Goal: Information Seeking & Learning: Understand process/instructions

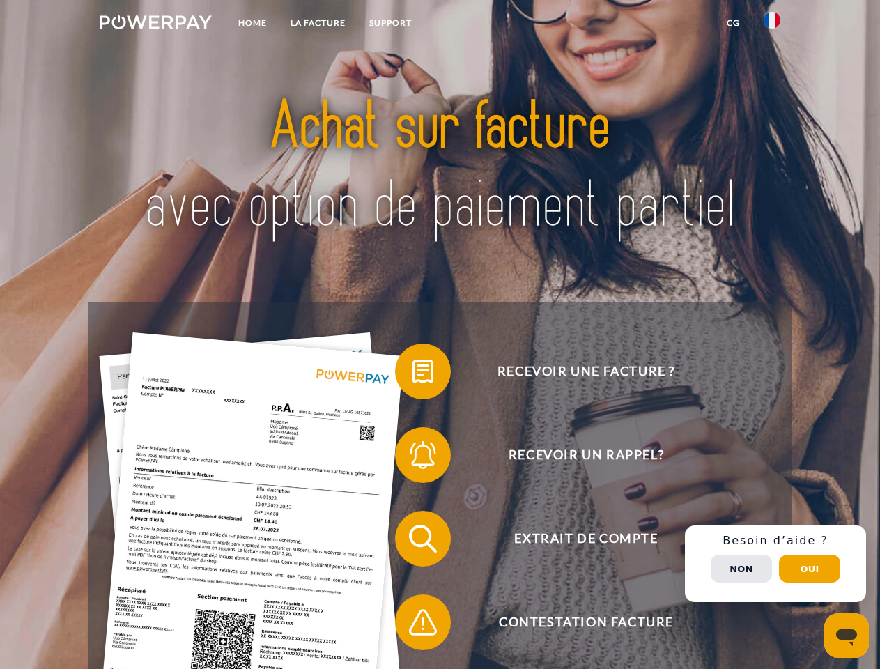
click at [155, 24] on img at bounding box center [156, 22] width 112 height 14
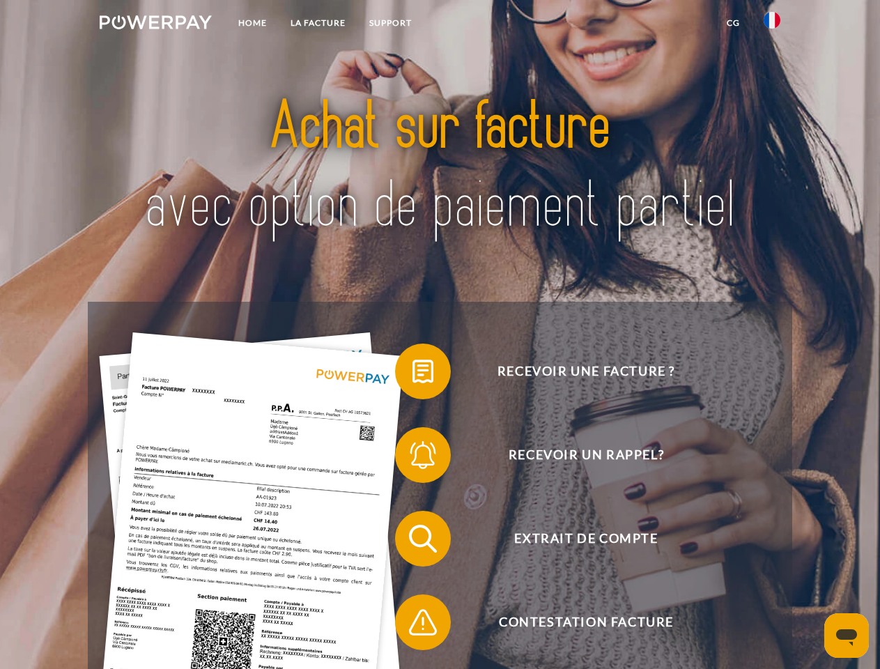
click at [772, 24] on img at bounding box center [772, 20] width 17 height 17
click at [733, 23] on link "CG" at bounding box center [733, 22] width 37 height 25
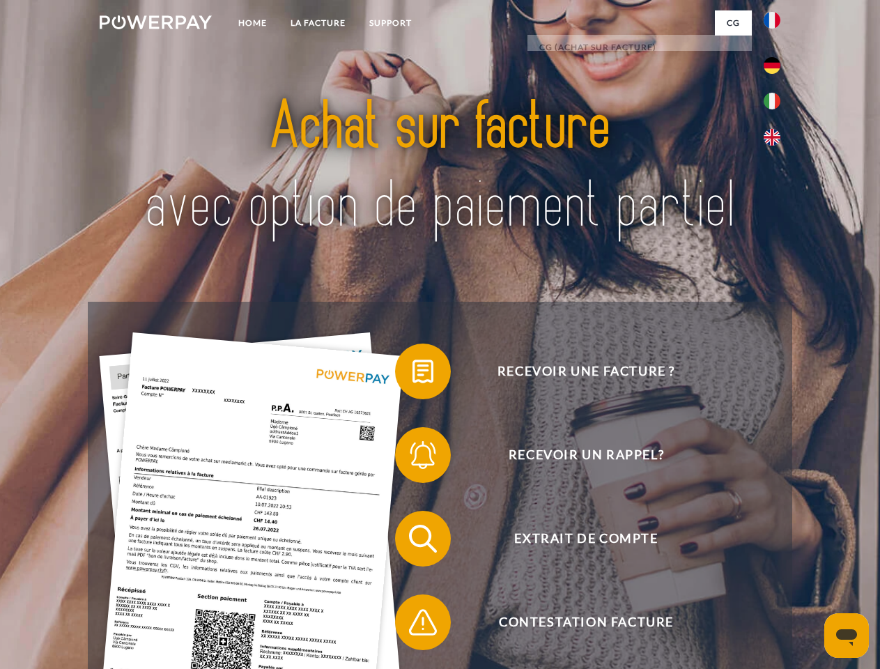
click at [413, 374] on span at bounding box center [402, 372] width 70 height 70
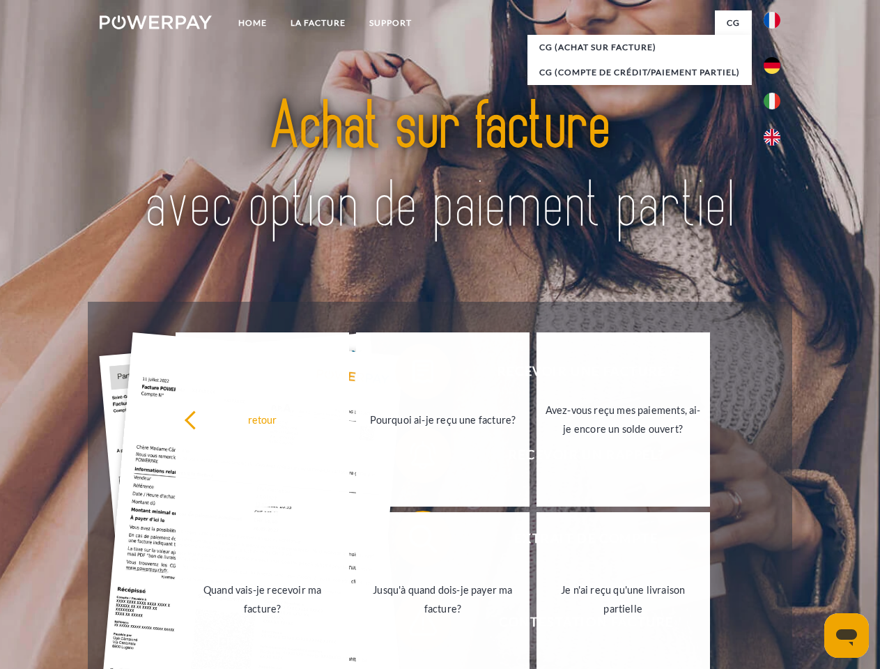
click at [413, 458] on div "retour Pourquoi ai-je reçu une facture? Avez-vous reçu mes paiements, ai-je enc…" at bounding box center [443, 510] width 563 height 360
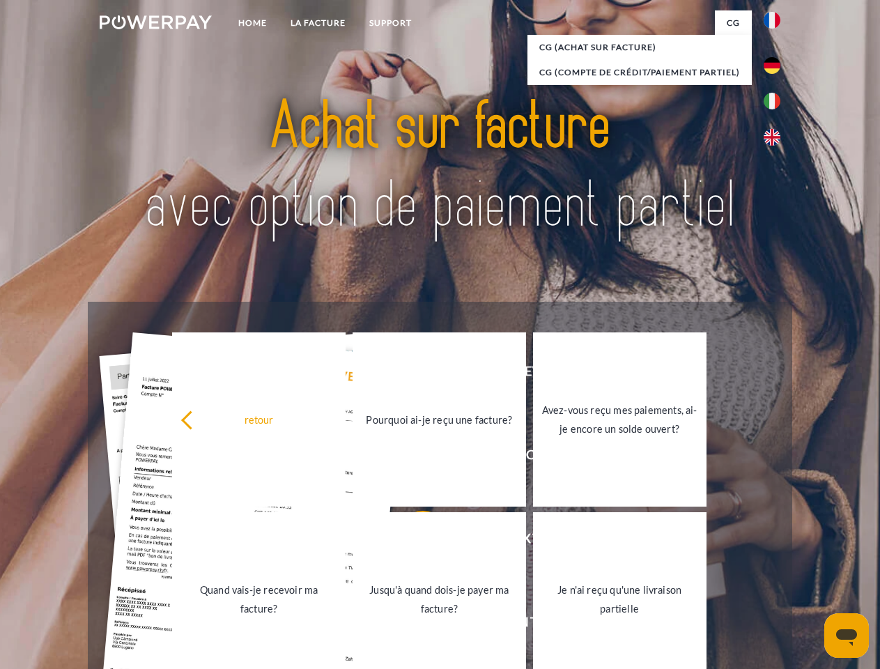
click at [413, 542] on link "Jusqu'à quand dois-je payer ma facture?" at bounding box center [440, 599] width 174 height 174
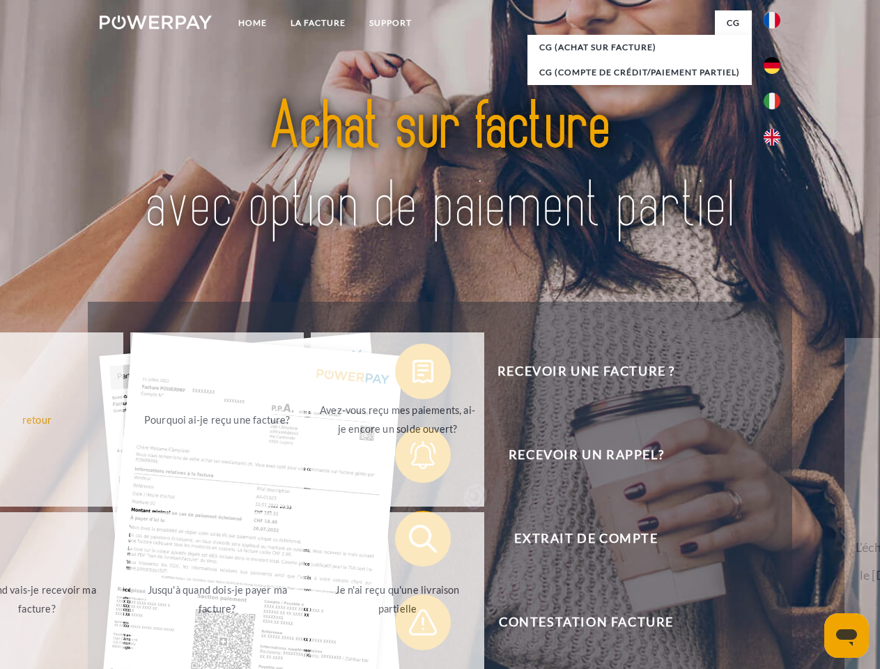
click at [413, 625] on span at bounding box center [402, 623] width 70 height 70
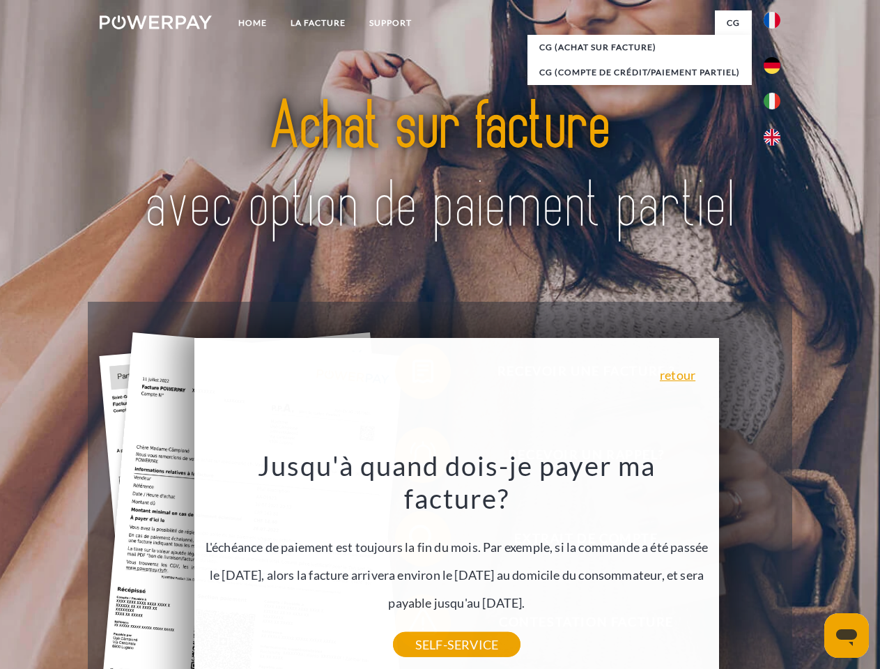
click at [776, 564] on div "Recevoir une facture ? Recevoir un rappel? Extrait de compte retour" at bounding box center [440, 581] width 704 height 558
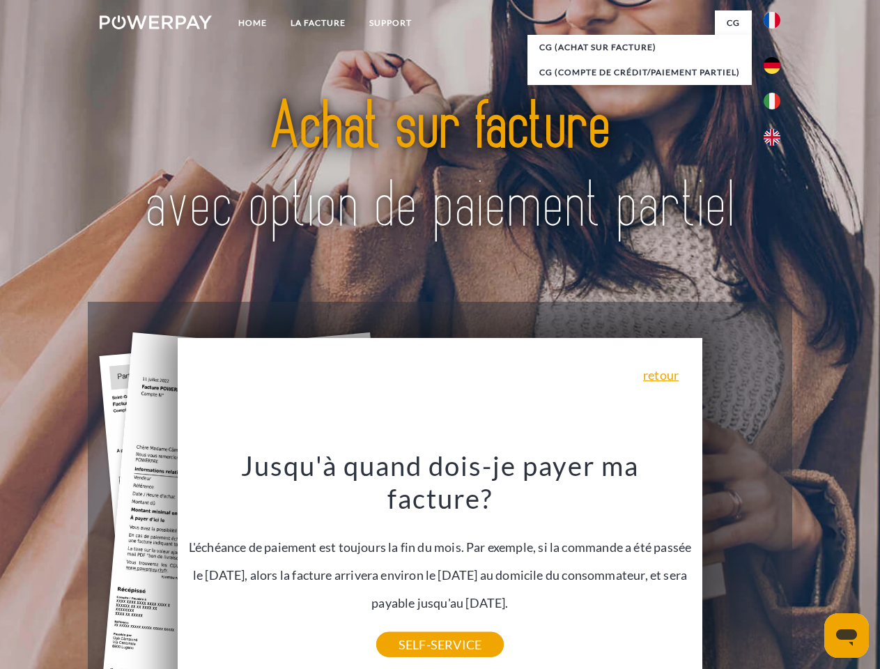
click at [742, 567] on span "Extrait de compte" at bounding box center [586, 539] width 342 height 56
click at [810, 569] on header "Home LA FACTURE Support" at bounding box center [440, 481] width 880 height 963
